Goal: Navigation & Orientation: Find specific page/section

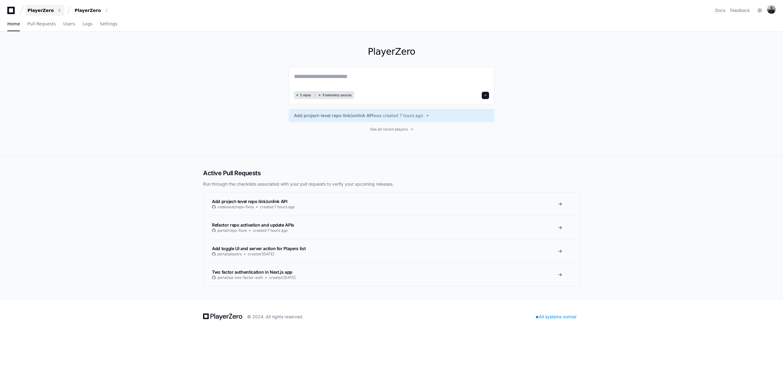
click at [51, 10] on div "PlayerZero" at bounding box center [41, 10] width 26 height 6
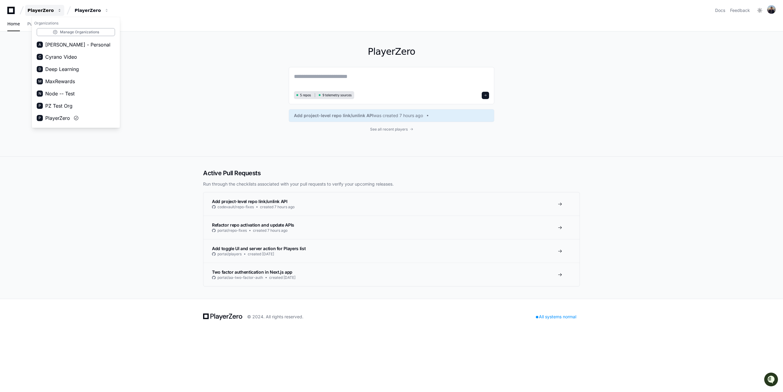
click at [51, 10] on div "PlayerZero" at bounding box center [41, 10] width 26 height 6
